Goal: Find specific page/section: Find specific page/section

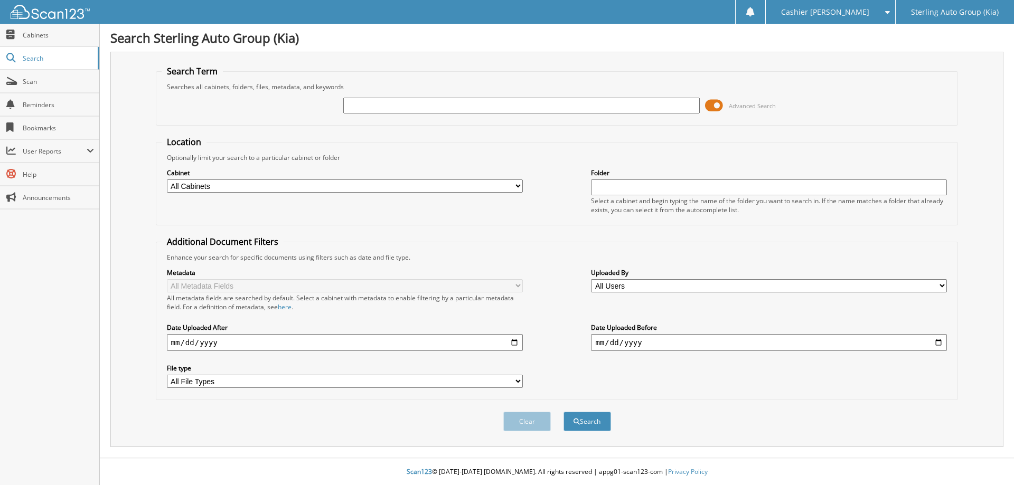
click at [445, 101] on input "text" at bounding box center [521, 106] width 356 height 16
type input "6079925"
click at [563, 412] on button "Search" at bounding box center [587, 422] width 48 height 20
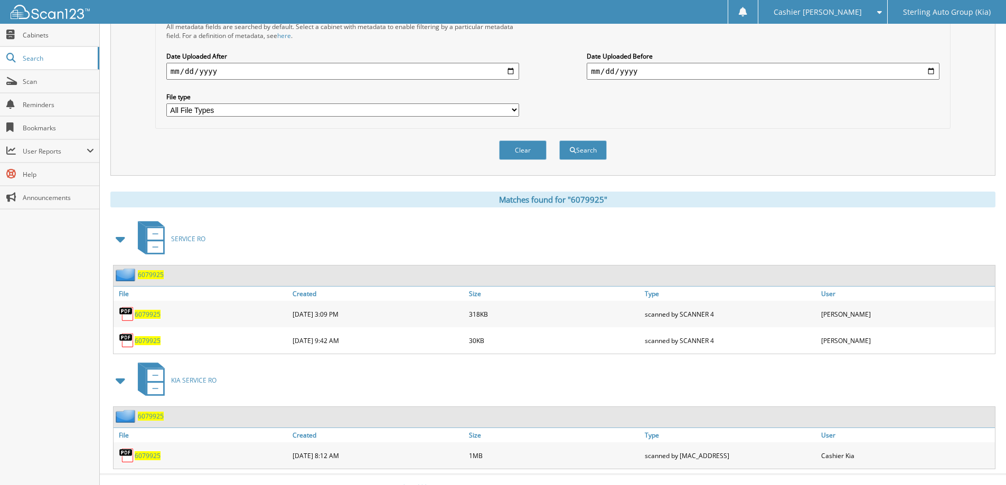
scroll to position [288, 0]
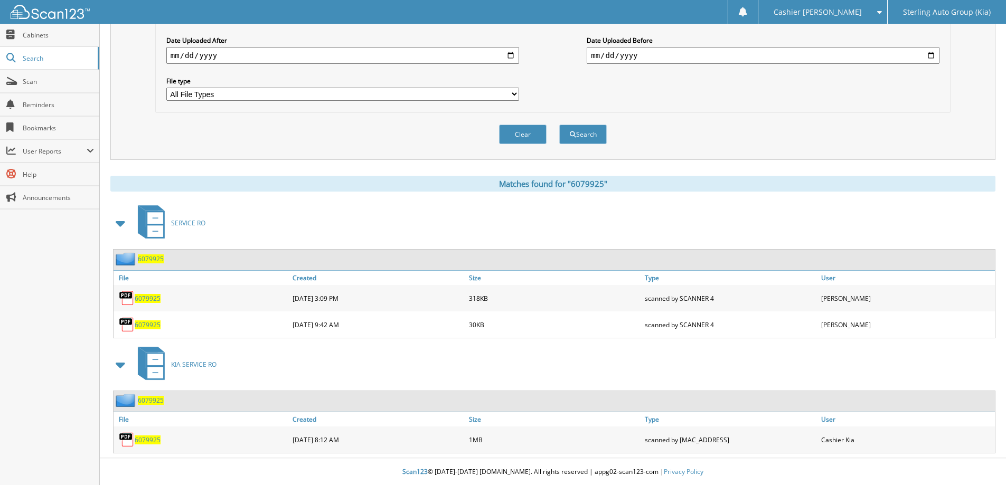
click at [158, 438] on span "6079925" at bounding box center [148, 440] width 26 height 9
click at [27, 84] on span "Scan" at bounding box center [58, 81] width 71 height 9
